Goal: Task Accomplishment & Management: Manage account settings

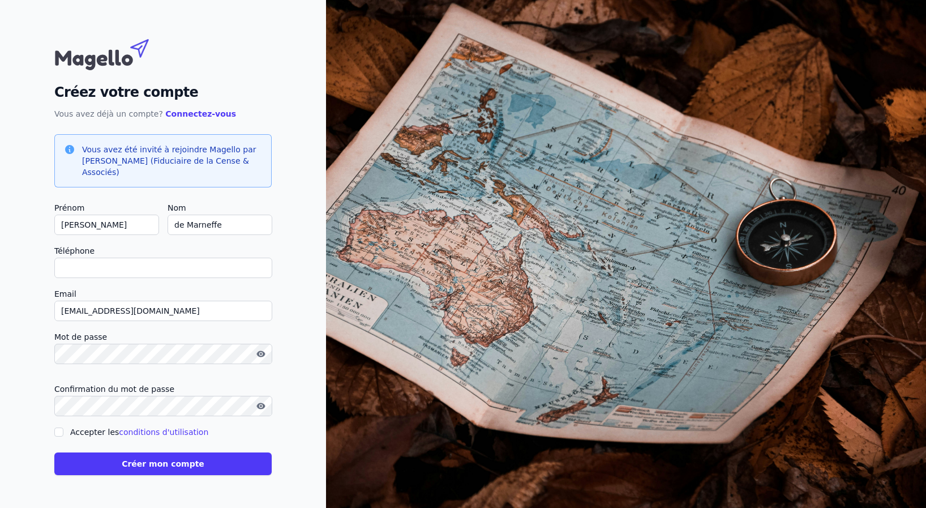
click at [68, 268] on input "Téléphone" at bounding box center [163, 268] width 218 height 20
type input "+32496130752"
click at [58, 432] on input "Accepter les conditions d'utilisation" at bounding box center [58, 431] width 9 height 9
checkbox input "true"
click at [167, 462] on button "Créer mon compte" at bounding box center [162, 463] width 217 height 23
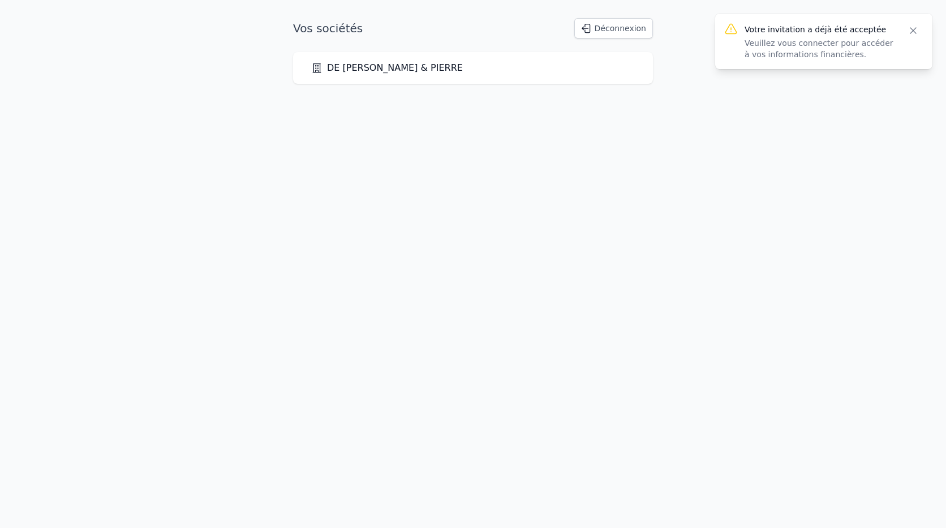
click at [912, 30] on icon "button" at bounding box center [913, 30] width 11 height 11
click at [361, 68] on link "[PERSON_NAME] & PIERRE" at bounding box center [387, 68] width 152 height 14
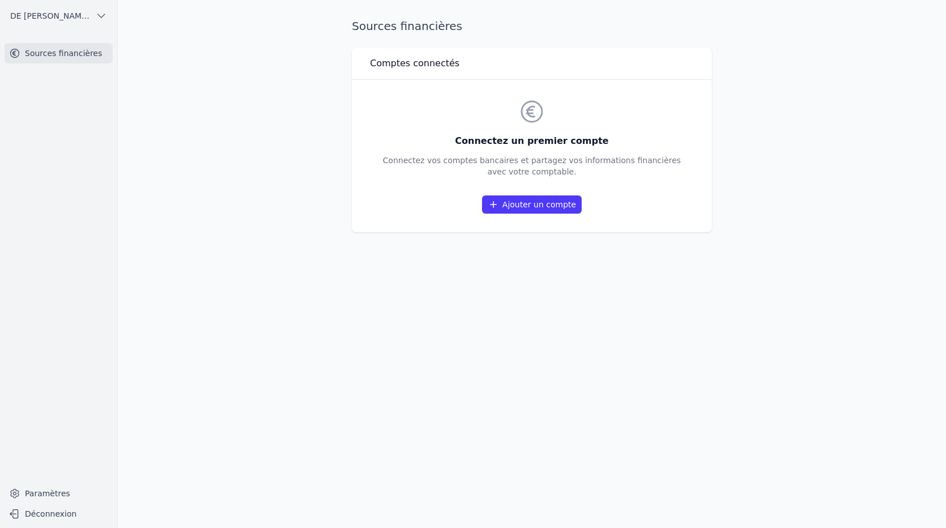
click at [526, 208] on link "Ajouter un compte" at bounding box center [532, 204] width 100 height 18
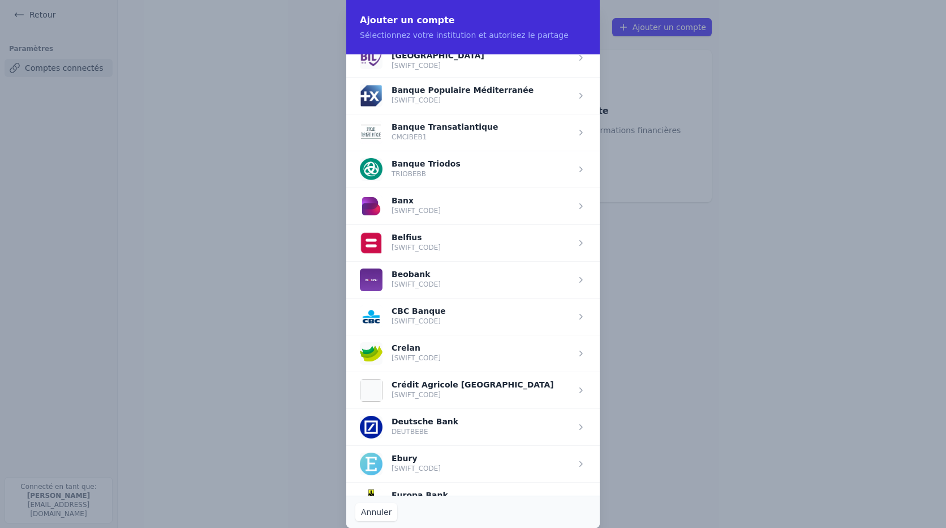
scroll to position [340, 0]
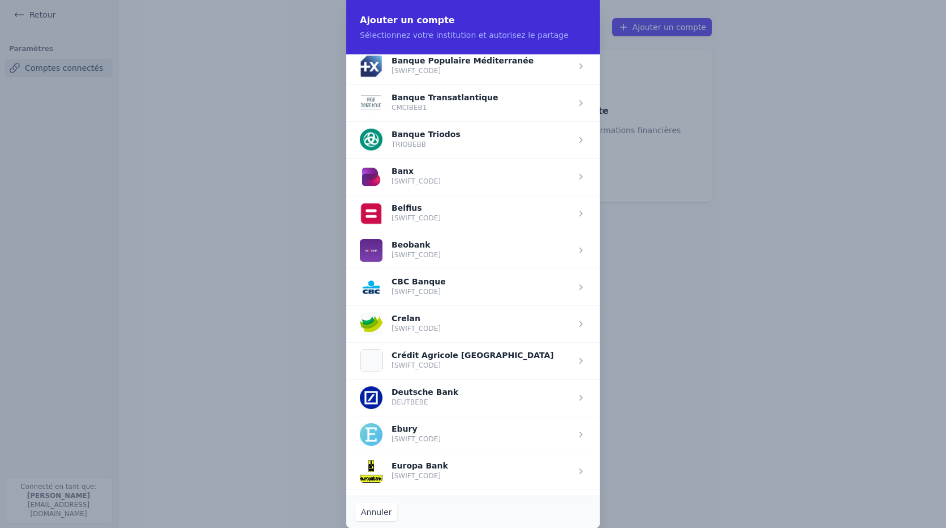
click at [410, 319] on span "button" at bounding box center [473, 323] width 254 height 37
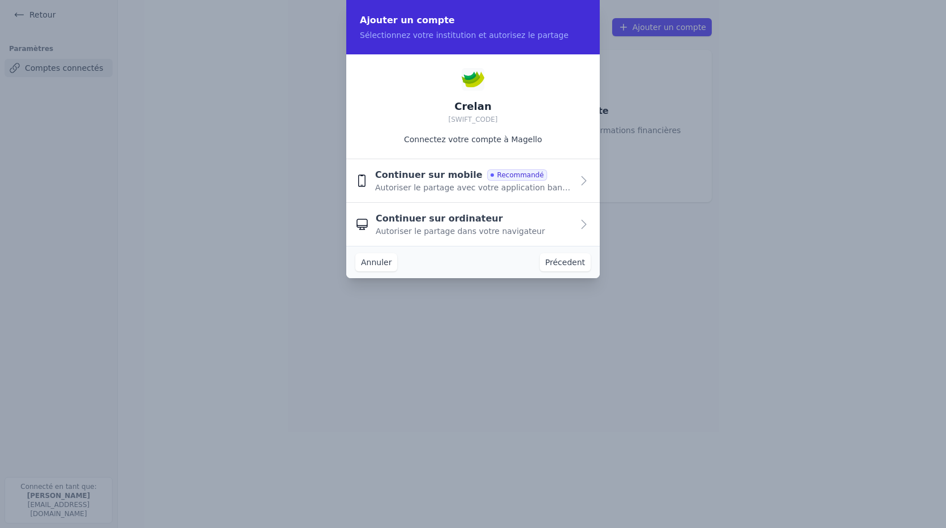
scroll to position [0, 0]
click at [585, 223] on icon "button" at bounding box center [584, 224] width 5 height 8
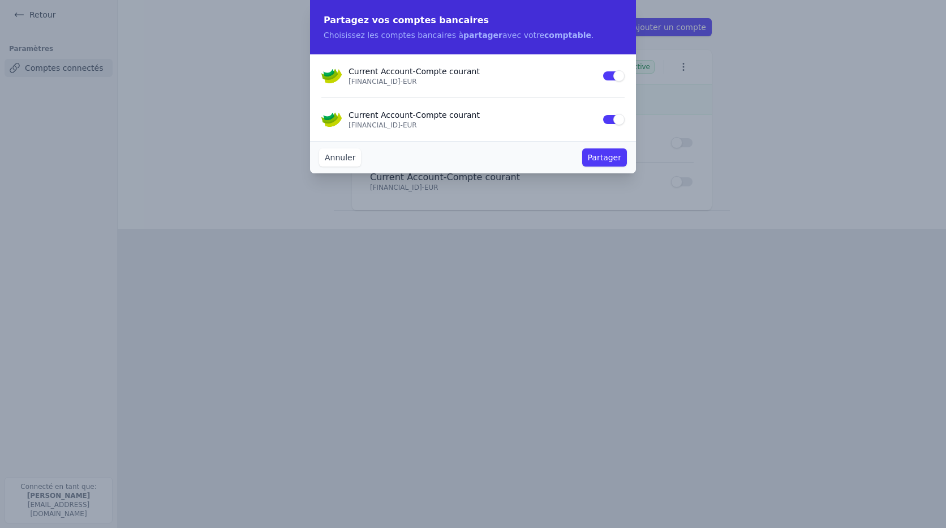
click at [620, 77] on button "Use setting" at bounding box center [613, 75] width 23 height 11
click at [611, 156] on button "Partager" at bounding box center [604, 157] width 45 height 18
click at [340, 157] on button "Annuler" at bounding box center [340, 157] width 42 height 18
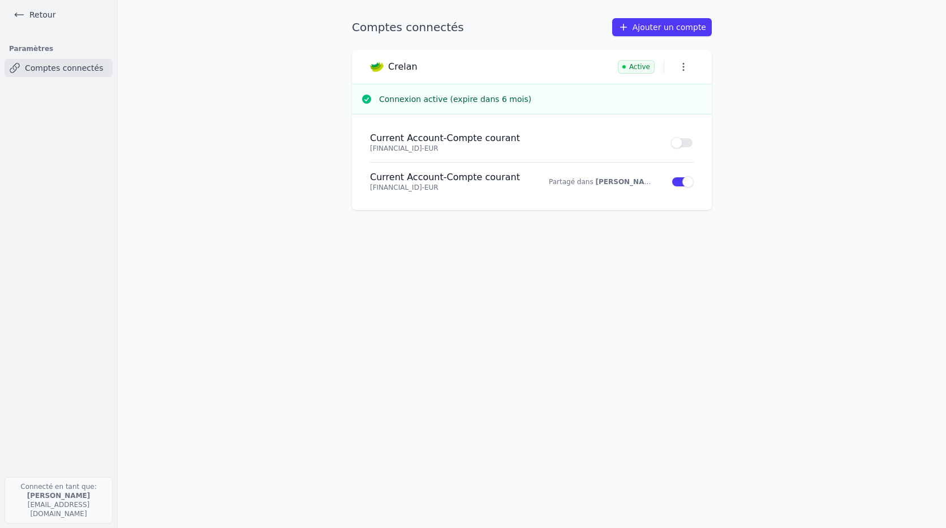
click at [680, 145] on button "Use setting" at bounding box center [682, 142] width 23 height 11
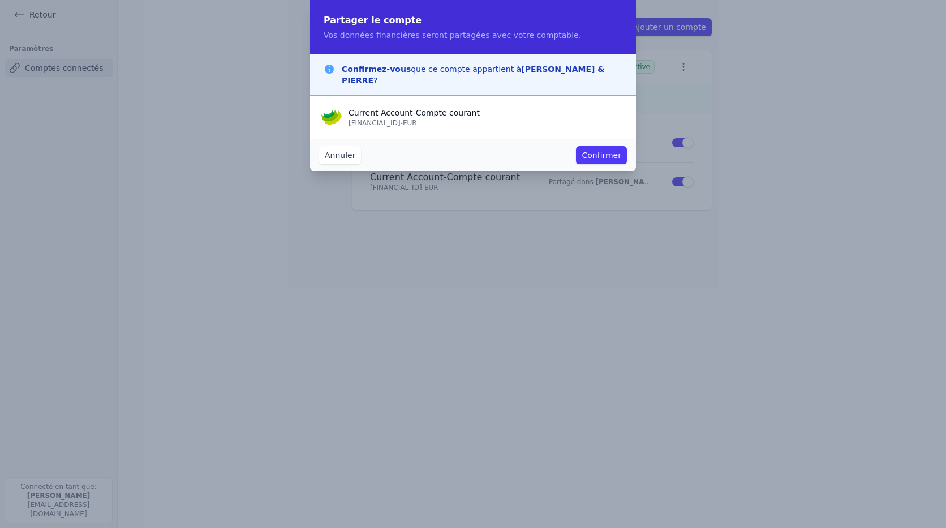
click at [606, 156] on button "Confirmer" at bounding box center [601, 155] width 51 height 18
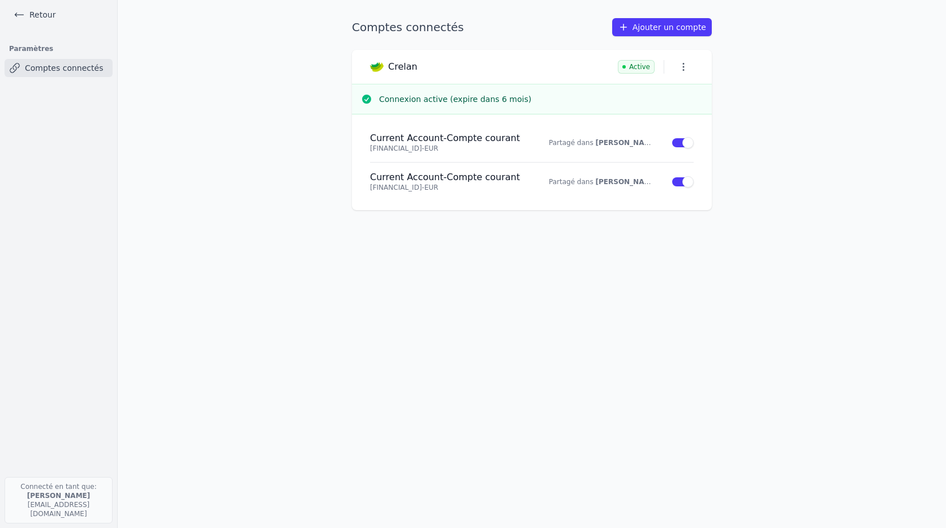
click at [68, 67] on link "Comptes connectés" at bounding box center [59, 68] width 108 height 18
click at [53, 67] on link "Comptes connectés" at bounding box center [59, 68] width 108 height 18
click at [44, 16] on link "Retour" at bounding box center [34, 15] width 51 height 16
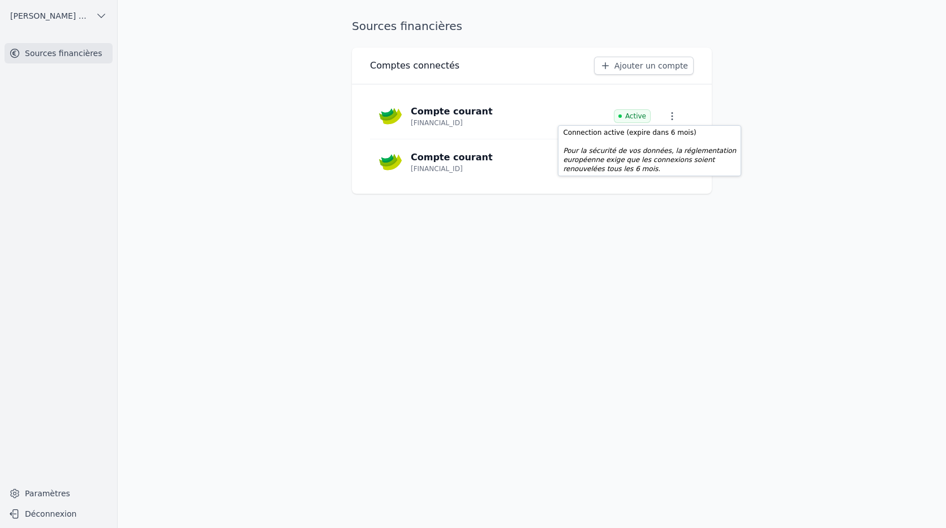
click at [637, 119] on span "Active" at bounding box center [632, 116] width 37 height 14
click at [671, 115] on icon "button" at bounding box center [672, 115] width 11 height 11
click at [668, 164] on button "Supprimer" at bounding box center [656, 165] width 75 height 23
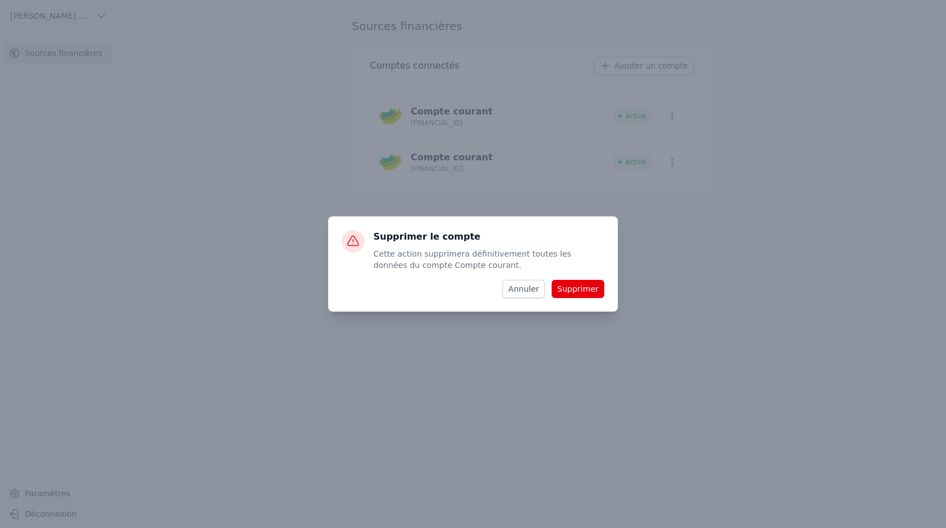
click at [591, 289] on button "Supprimer" at bounding box center [578, 289] width 53 height 18
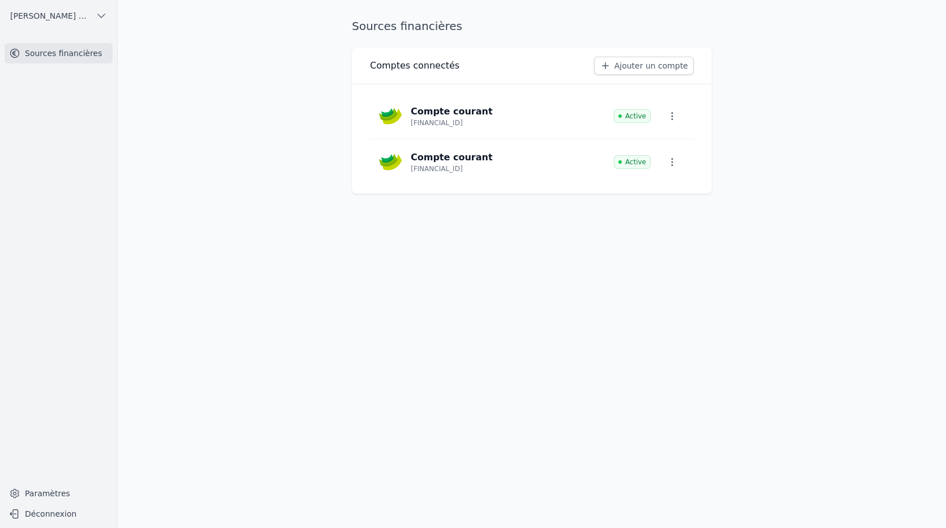
click at [675, 118] on icon "button" at bounding box center [672, 115] width 11 height 11
click at [667, 166] on button "Supprimer" at bounding box center [656, 165] width 75 height 23
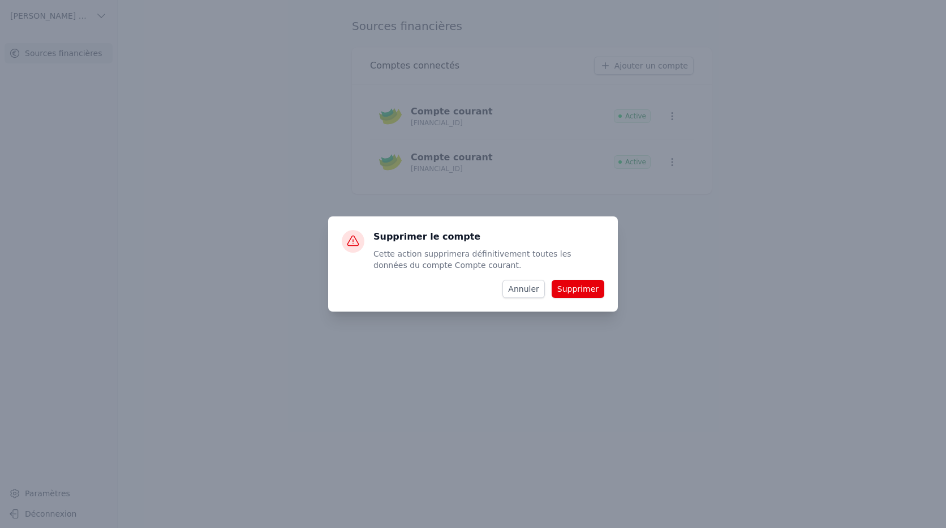
click at [573, 292] on button "Supprimer" at bounding box center [578, 289] width 53 height 18
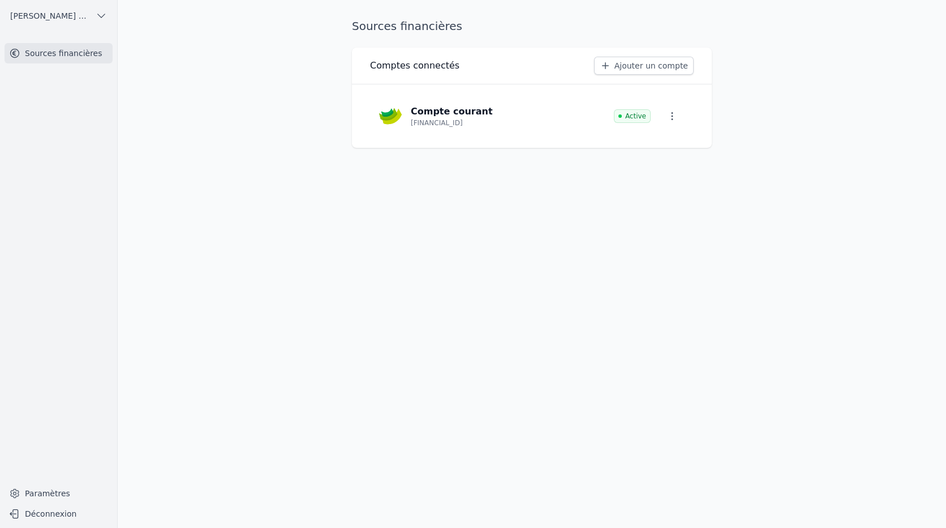
click at [104, 16] on icon "button" at bounding box center [101, 15] width 7 height 3
click at [104, 16] on div at bounding box center [473, 264] width 946 height 528
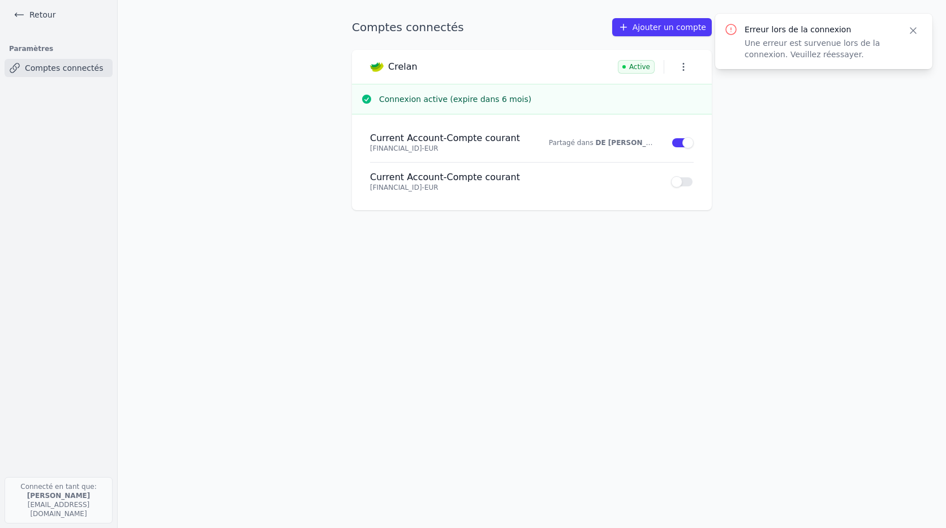
click at [915, 33] on icon "button" at bounding box center [913, 30] width 11 height 11
click at [65, 67] on link "Comptes connectés" at bounding box center [59, 68] width 108 height 18
click at [63, 67] on link "Comptes connectés" at bounding box center [59, 68] width 108 height 18
